Goal: Task Accomplishment & Management: Complete application form

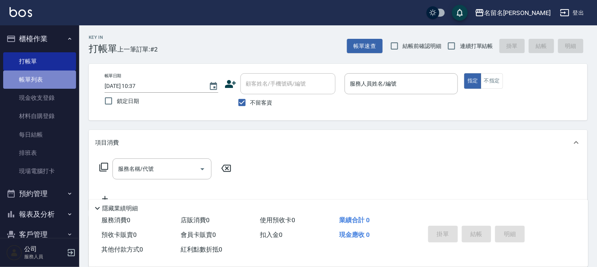
click at [40, 73] on link "帳單列表" at bounding box center [39, 80] width 73 height 18
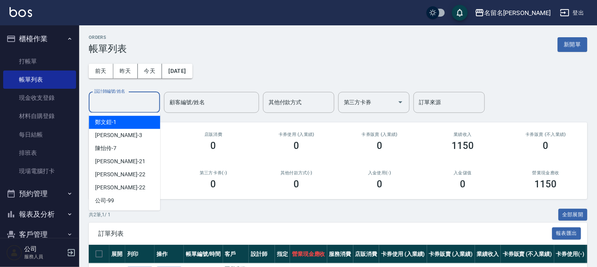
click at [132, 101] on input "設計師編號/姓名" at bounding box center [124, 103] width 64 height 14
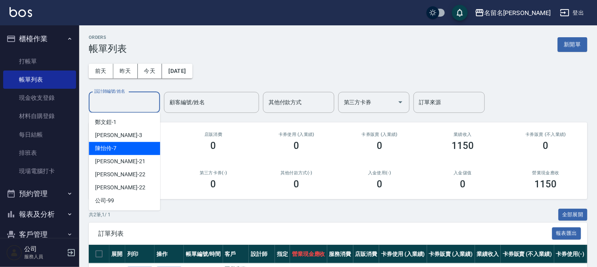
click at [131, 151] on div "[PERSON_NAME]-7" at bounding box center [124, 148] width 71 height 13
type input "陳怡伶-7"
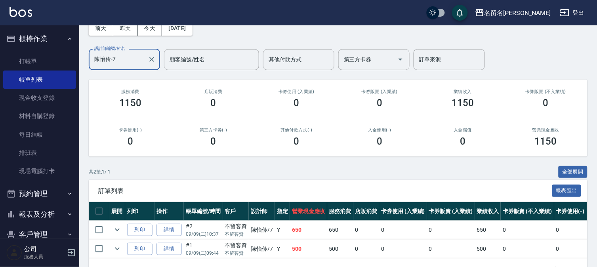
scroll to position [72, 0]
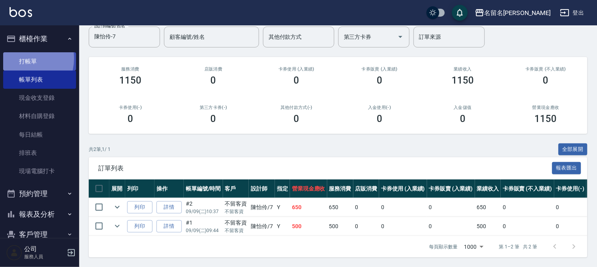
click at [20, 58] on link "打帳單" at bounding box center [39, 61] width 73 height 18
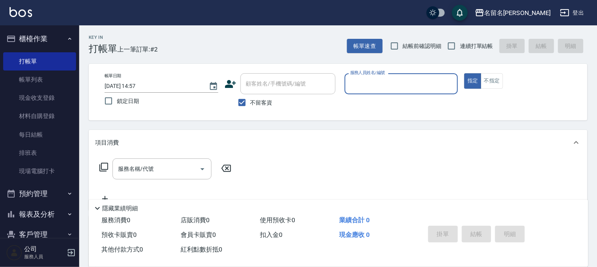
click at [431, 82] on input "服務人員姓名/編號" at bounding box center [401, 84] width 107 height 14
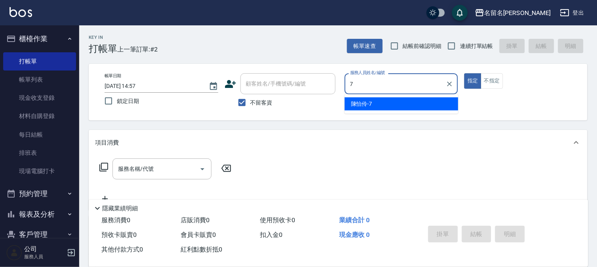
type input "陳怡伶-7"
type button "true"
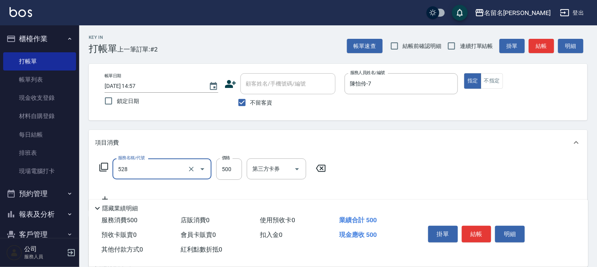
type input "頭皮養護B(528)"
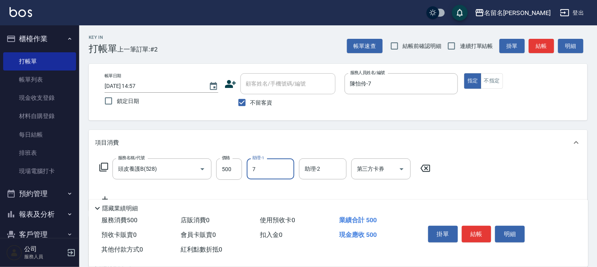
type input "陳怡伶-7"
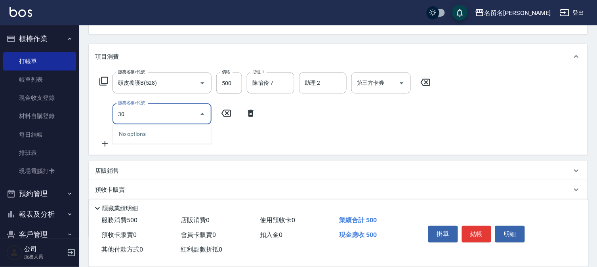
scroll to position [88, 0]
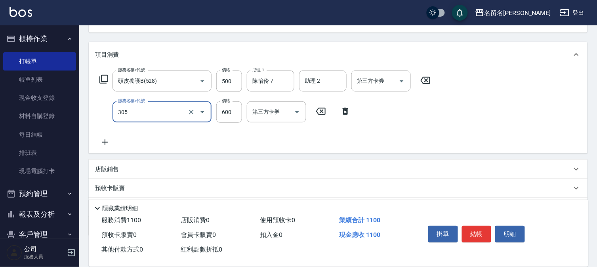
type input "洗+剪(一般)(305)"
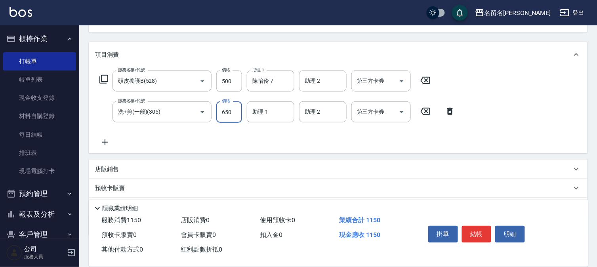
type input "650"
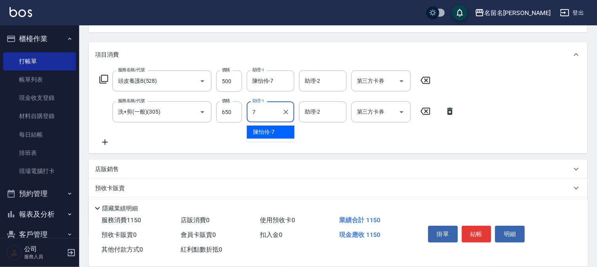
type input "陳怡伶-7"
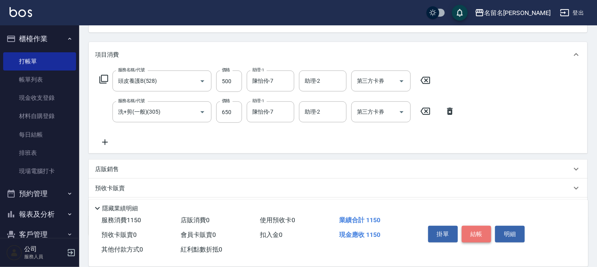
click at [478, 231] on button "結帳" at bounding box center [477, 234] width 30 height 17
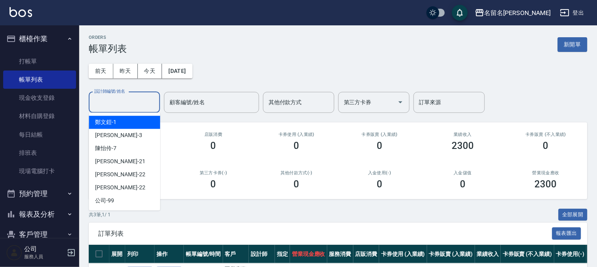
click at [111, 100] on input "設計師編號/姓名" at bounding box center [124, 103] width 64 height 14
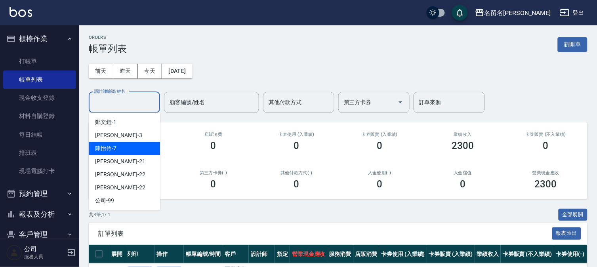
click at [124, 142] on div "[PERSON_NAME]-7" at bounding box center [124, 148] width 71 height 13
type input "陳怡伶-7"
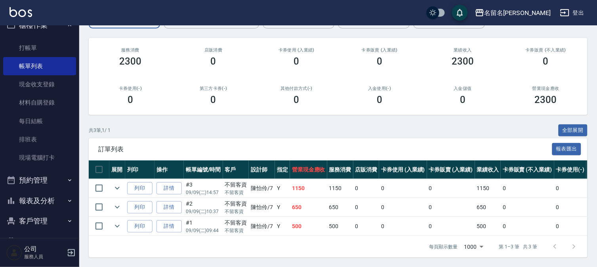
scroll to position [36, 0]
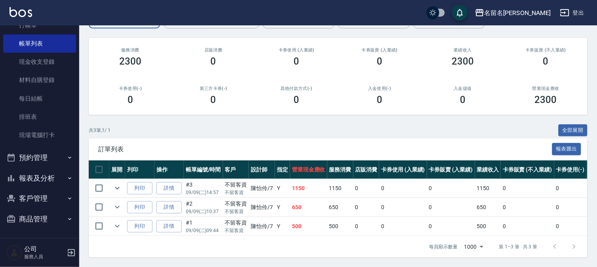
click at [40, 173] on button "報表及分析" at bounding box center [39, 178] width 73 height 21
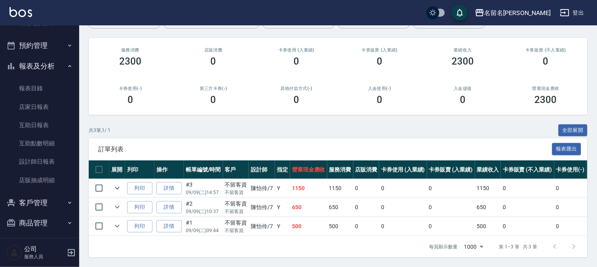
scroll to position [152, 0]
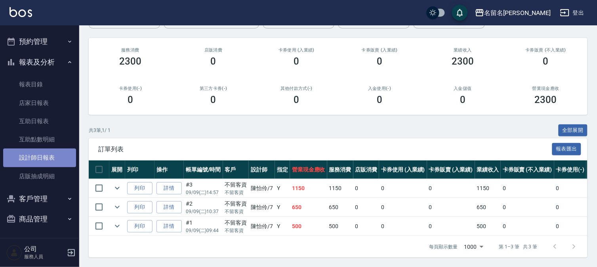
click at [44, 159] on link "設計師日報表" at bounding box center [39, 158] width 73 height 18
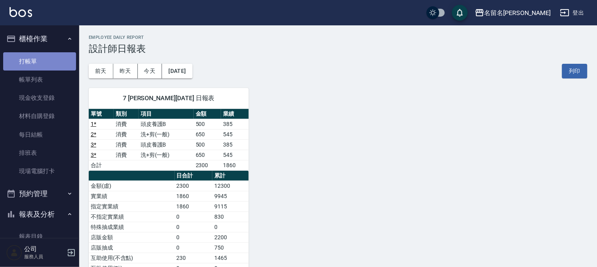
click at [45, 63] on link "打帳單" at bounding box center [39, 61] width 73 height 18
